Goal: Find contact information

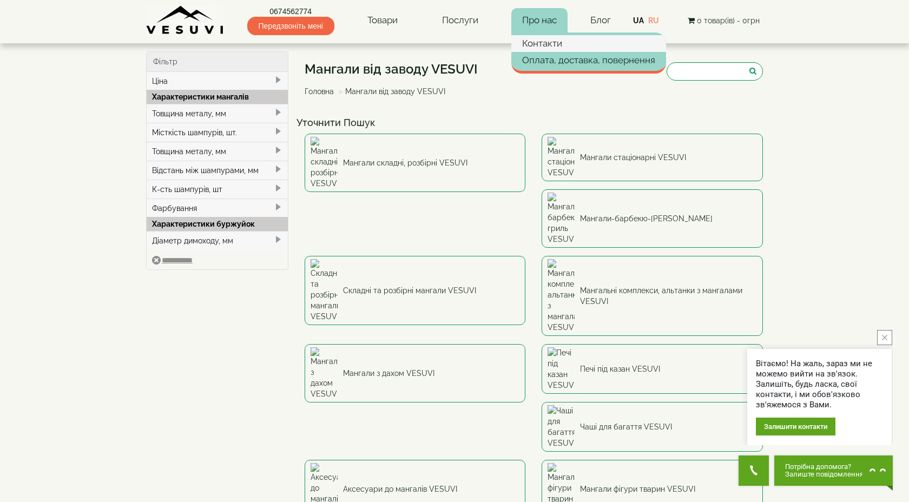
click at [548, 49] on link "Контакти" at bounding box center [588, 43] width 155 height 16
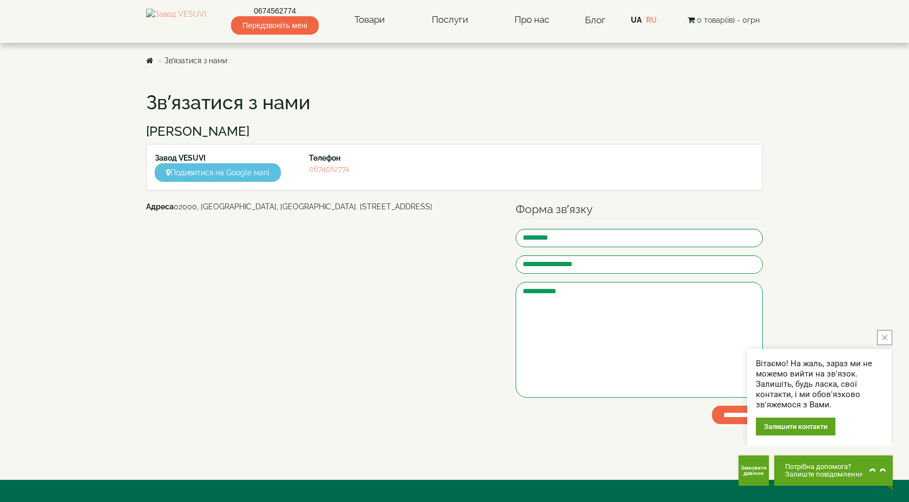
click at [881, 335] on button "close button" at bounding box center [884, 337] width 15 height 15
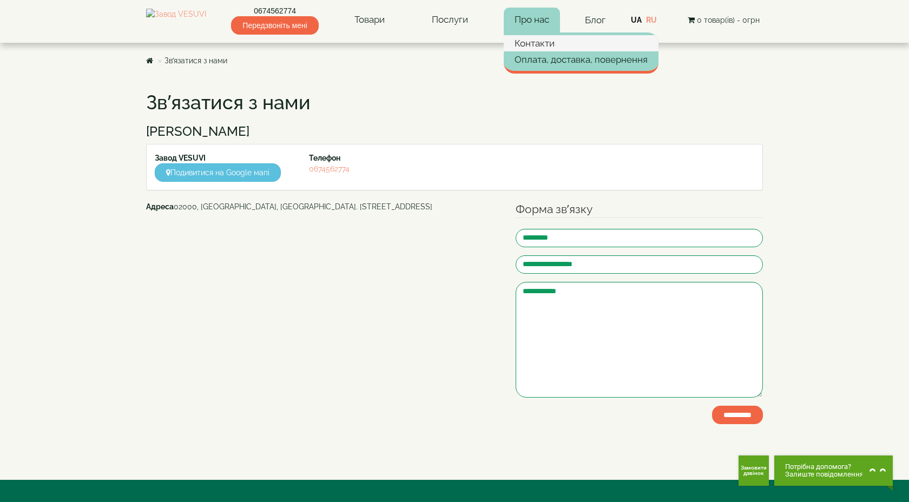
click at [561, 38] on link "Контакти" at bounding box center [581, 43] width 155 height 16
